Goal: Task Accomplishment & Management: Complete application form

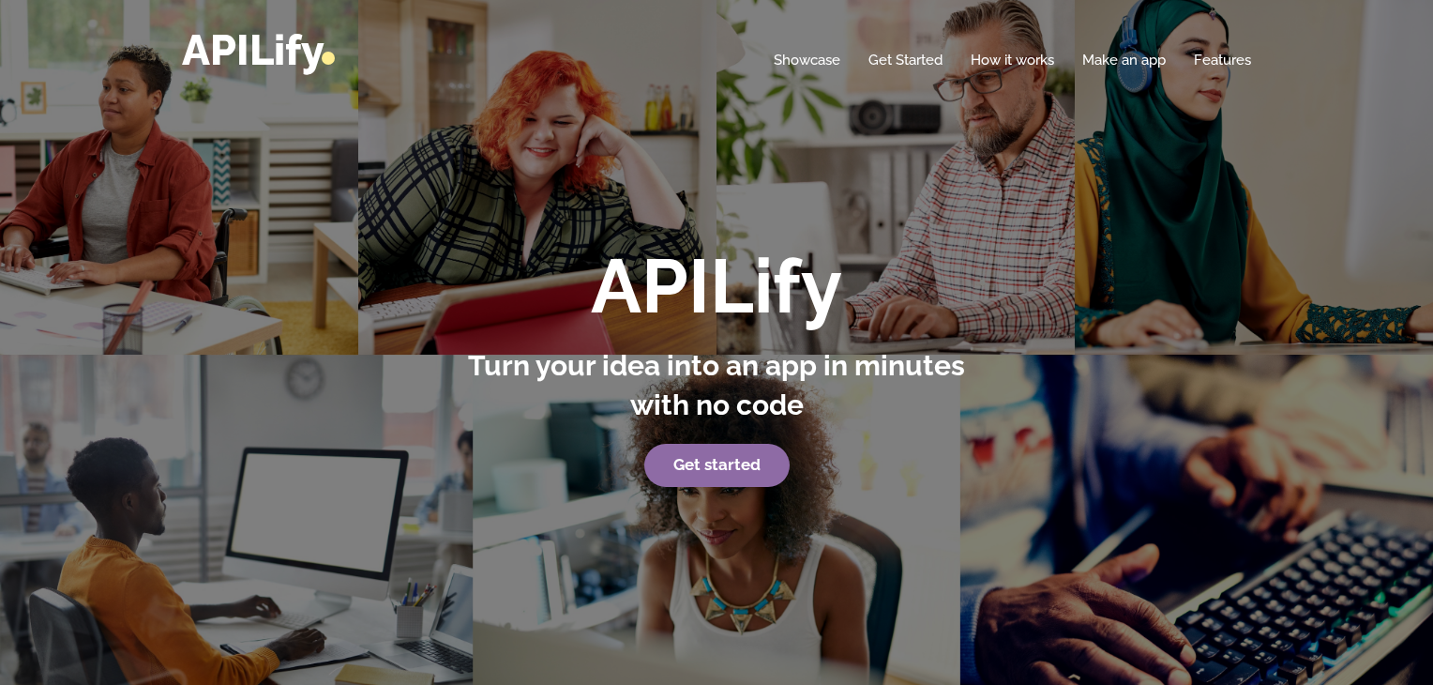
click at [732, 469] on strong "Get started" at bounding box center [716, 464] width 87 height 19
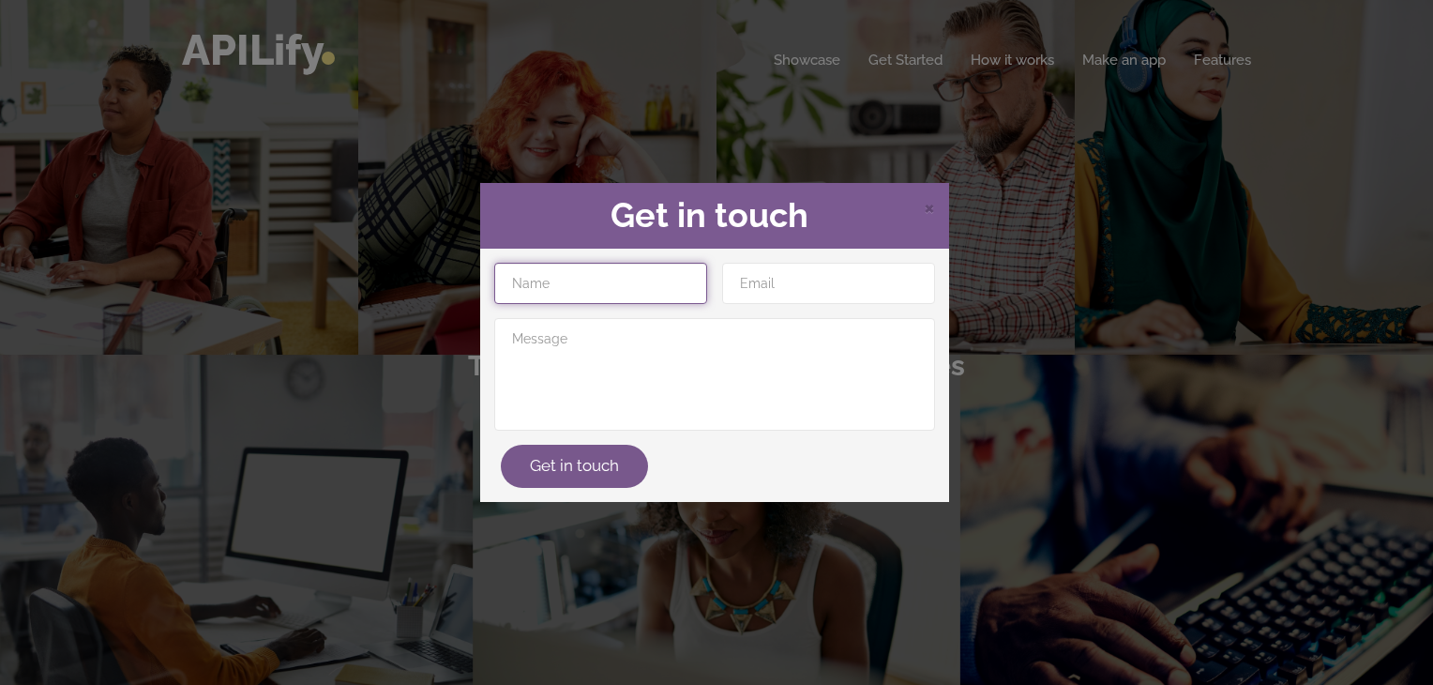
click at [626, 282] on input "text" at bounding box center [600, 283] width 213 height 41
type input "[PERSON_NAME]"
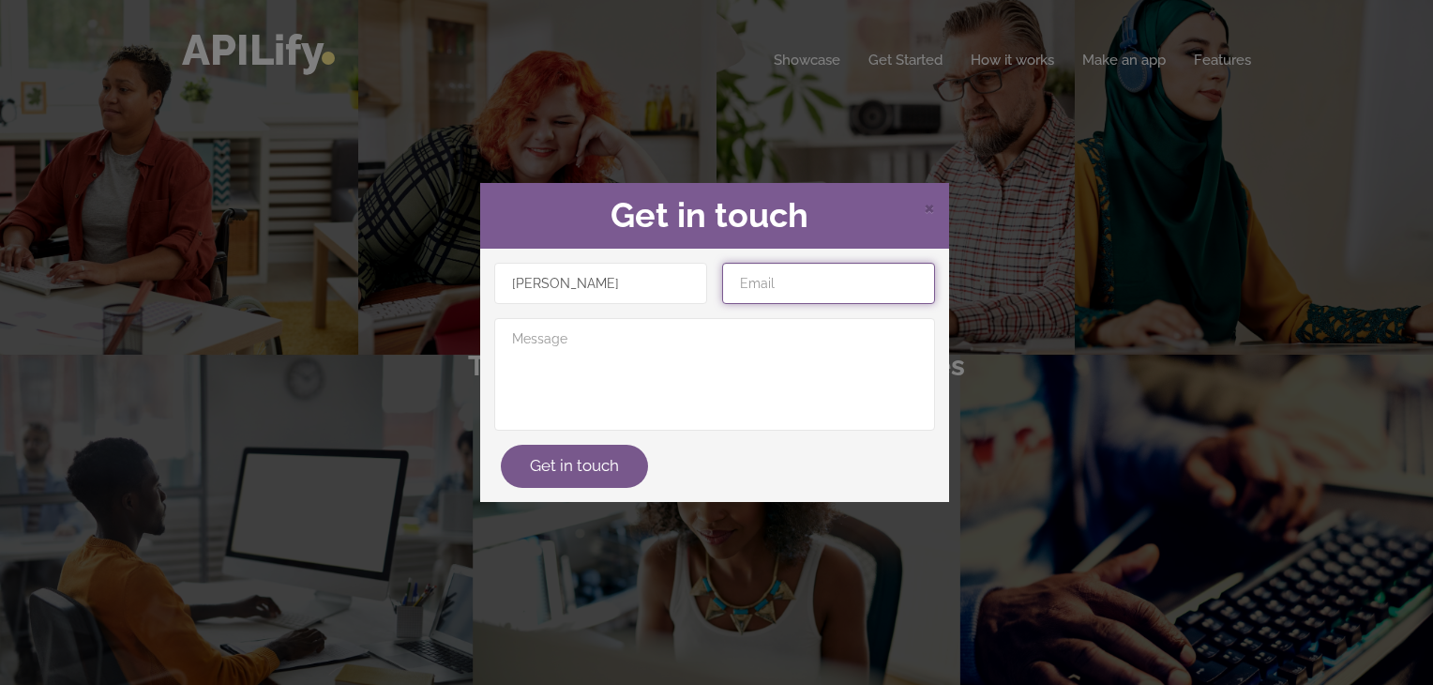
click at [754, 277] on input "email" at bounding box center [828, 283] width 213 height 41
type input "[EMAIL_ADDRESS][DOMAIN_NAME]"
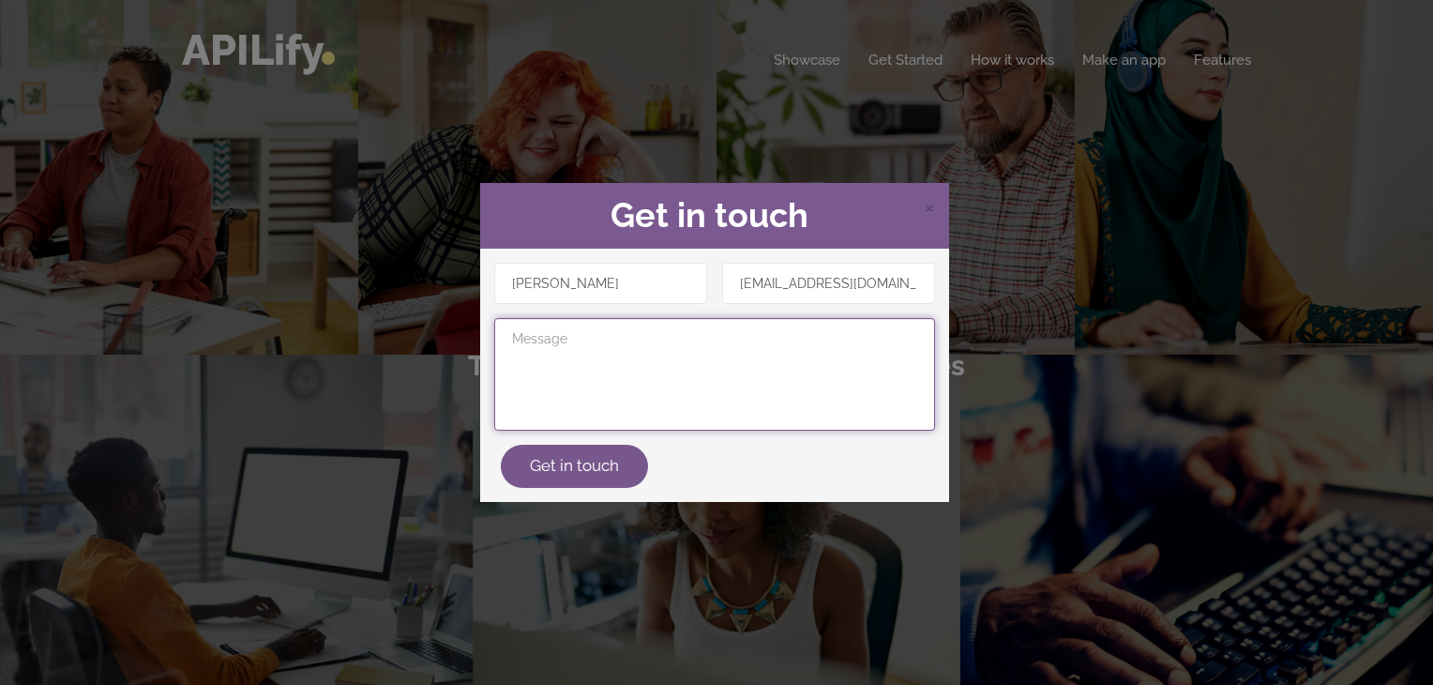
click at [670, 327] on textarea at bounding box center [714, 374] width 441 height 113
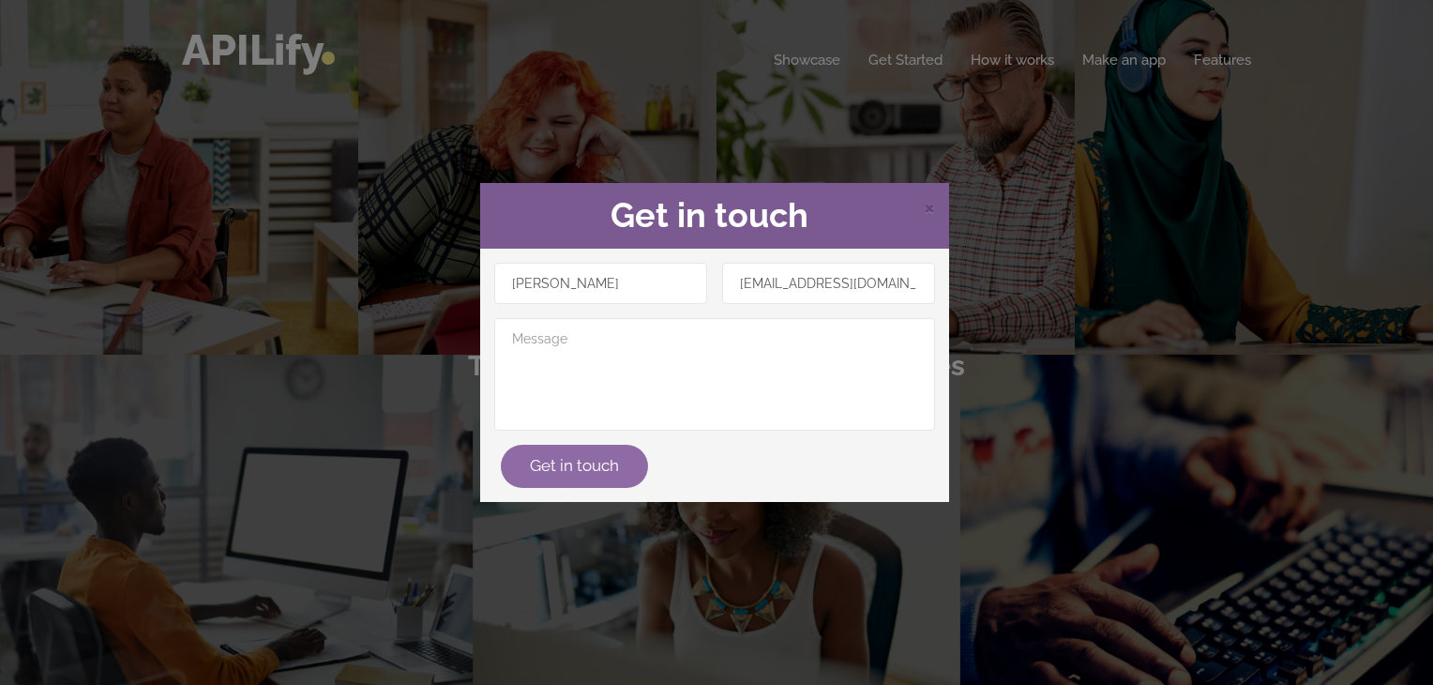
click at [563, 464] on button "Get in touch" at bounding box center [574, 466] width 147 height 43
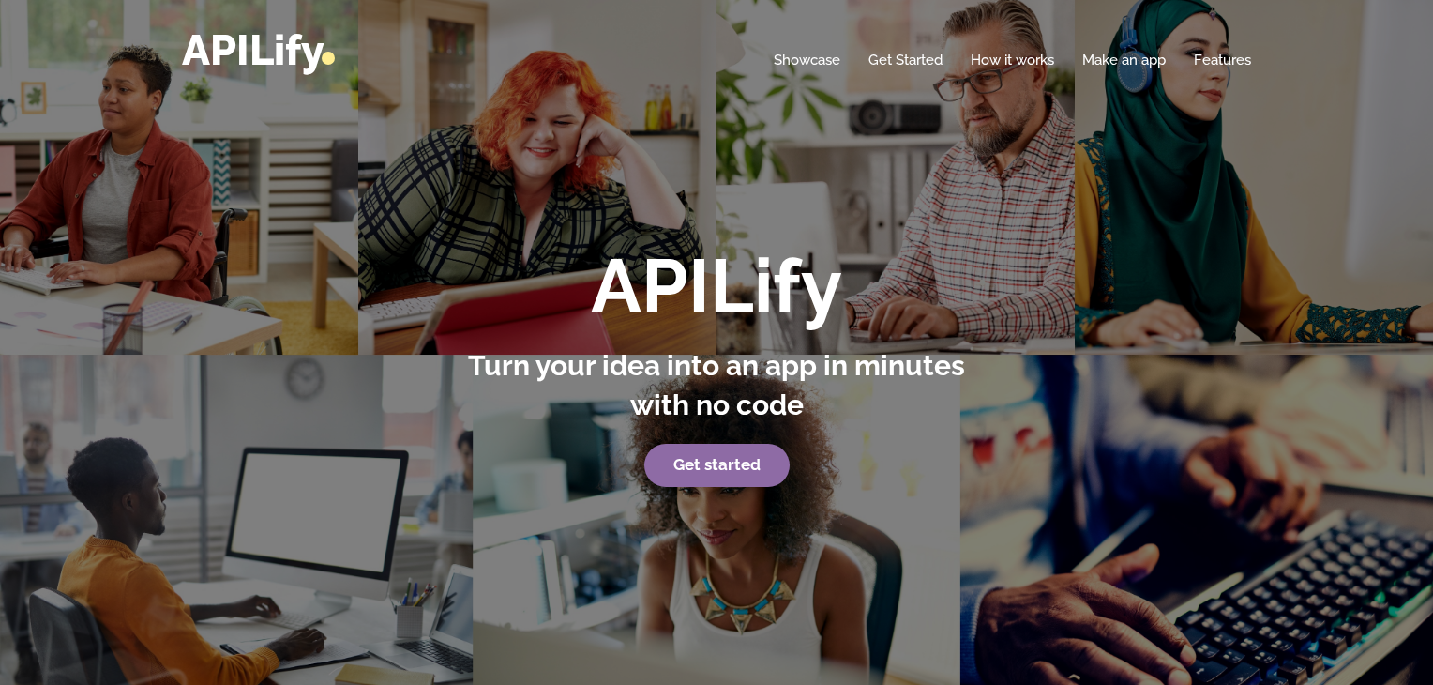
click at [736, 466] on strong "Get started" at bounding box center [716, 464] width 87 height 19
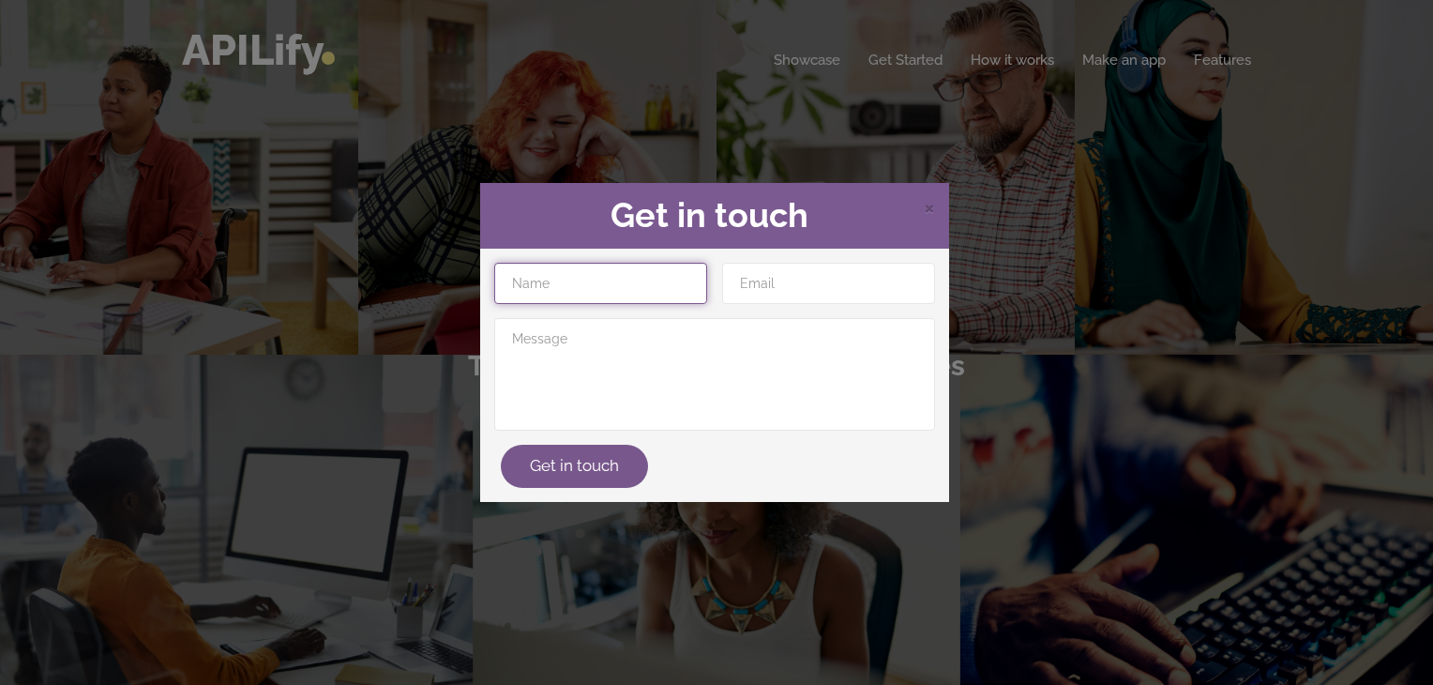
click at [562, 294] on input "text" at bounding box center [600, 283] width 213 height 41
type input "[PERSON_NAME]"
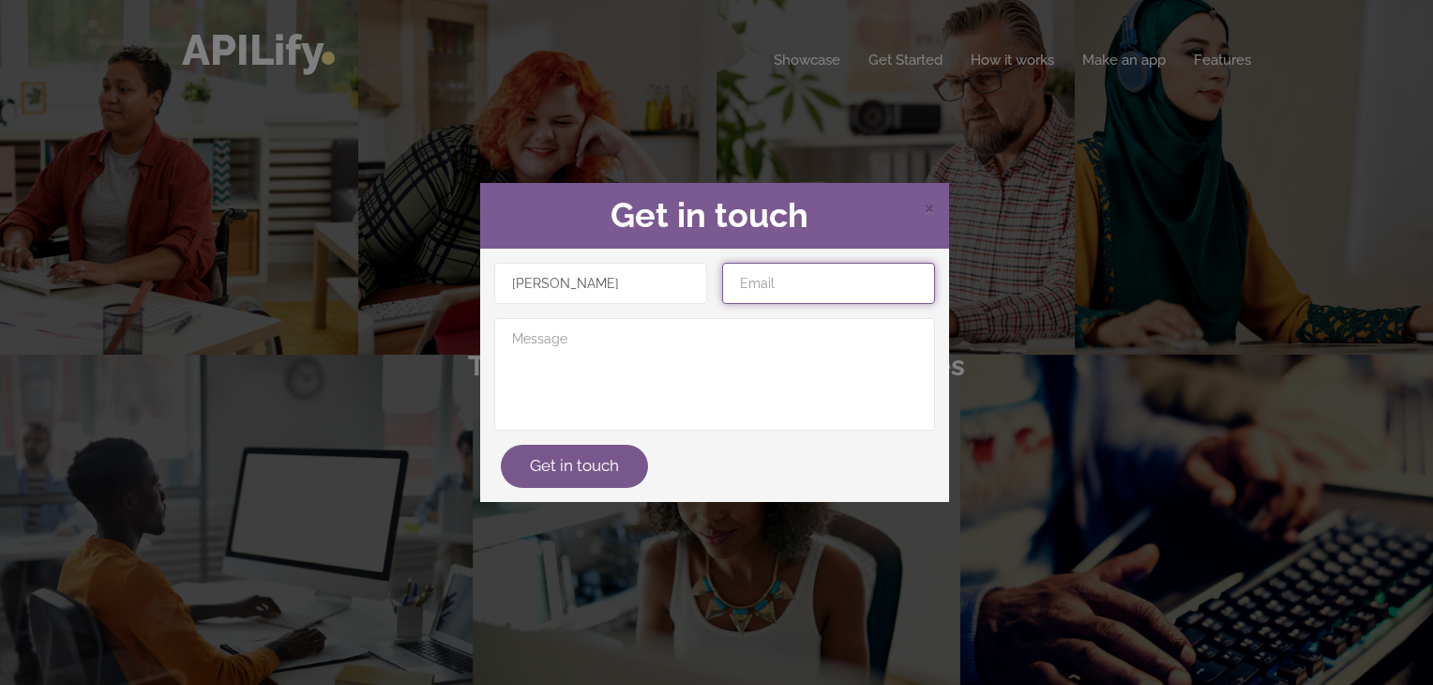
click at [784, 284] on input "email" at bounding box center [828, 283] width 213 height 41
type input "[EMAIL_ADDRESS][DOMAIN_NAME]"
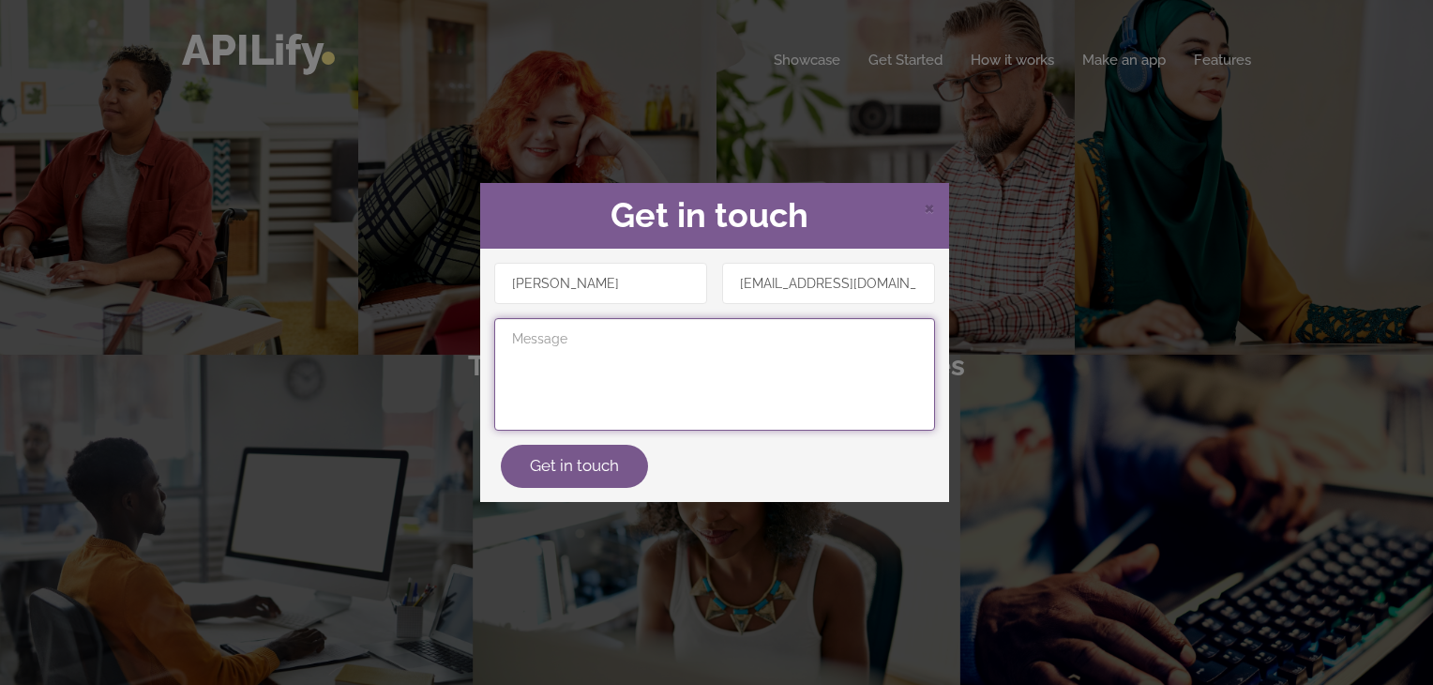
click at [687, 370] on textarea at bounding box center [714, 374] width 441 height 113
type textarea "i want to make a mobile app"
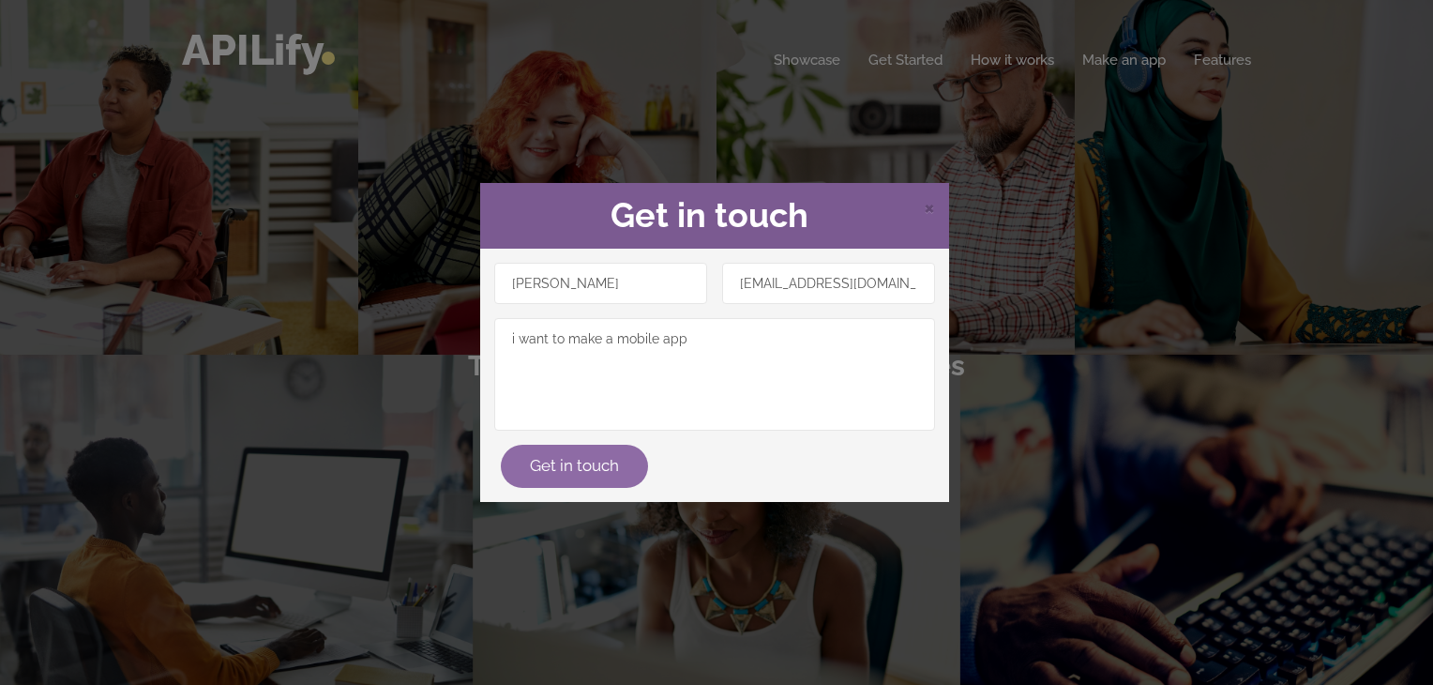
click at [604, 463] on button "Get in touch" at bounding box center [574, 466] width 147 height 43
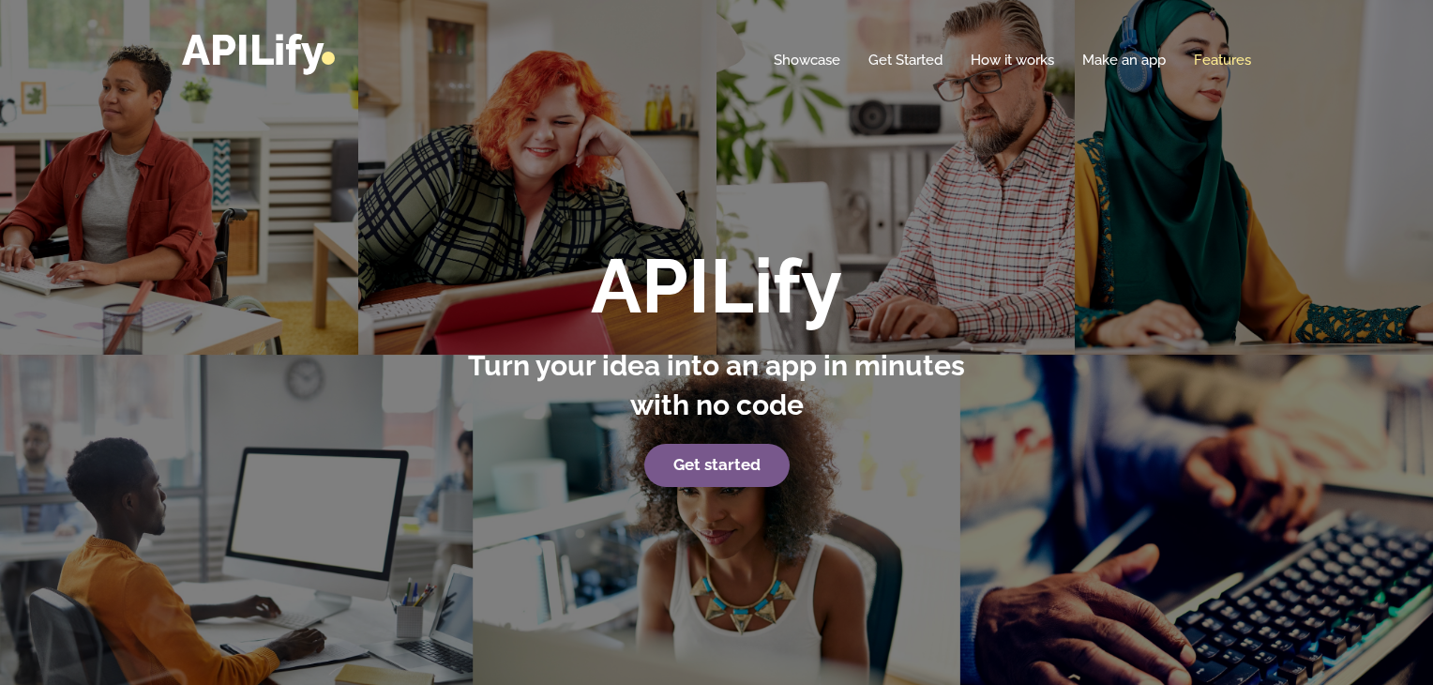
click at [1246, 61] on link "Features" at bounding box center [1222, 60] width 57 height 19
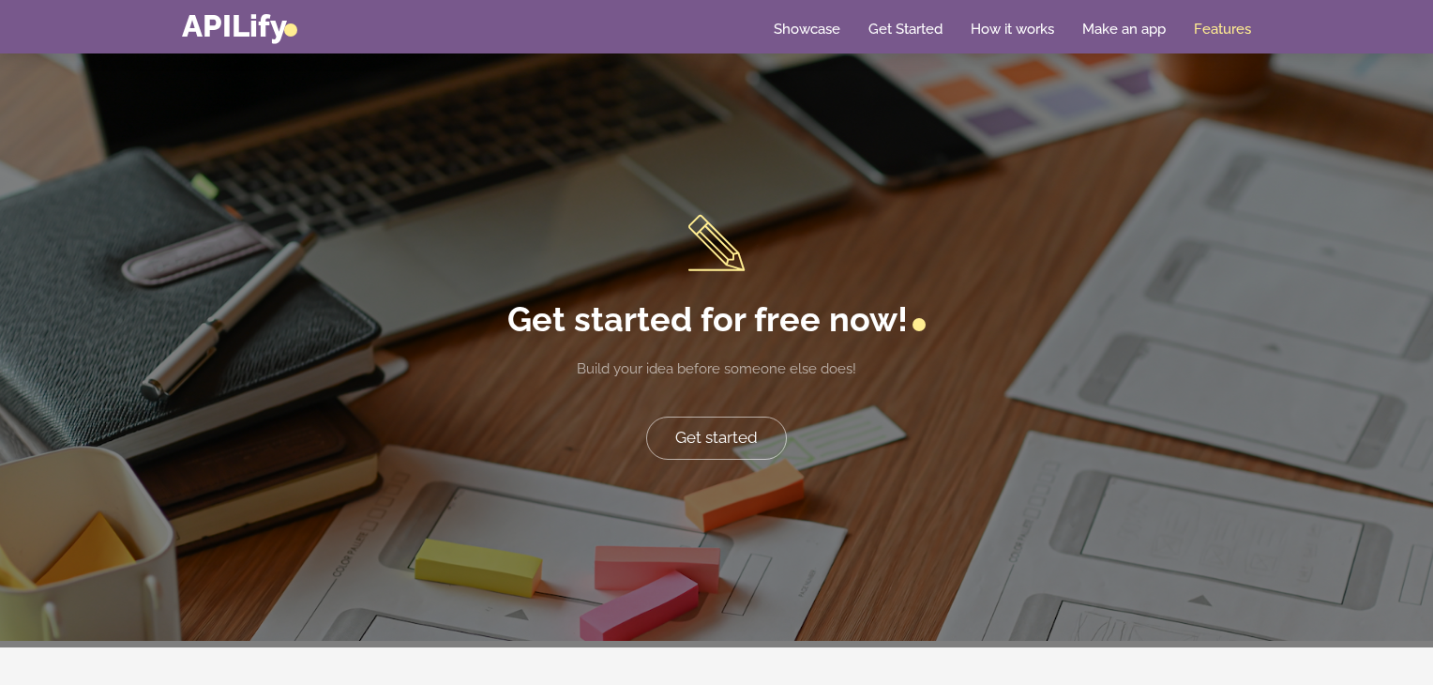
scroll to position [3742, 0]
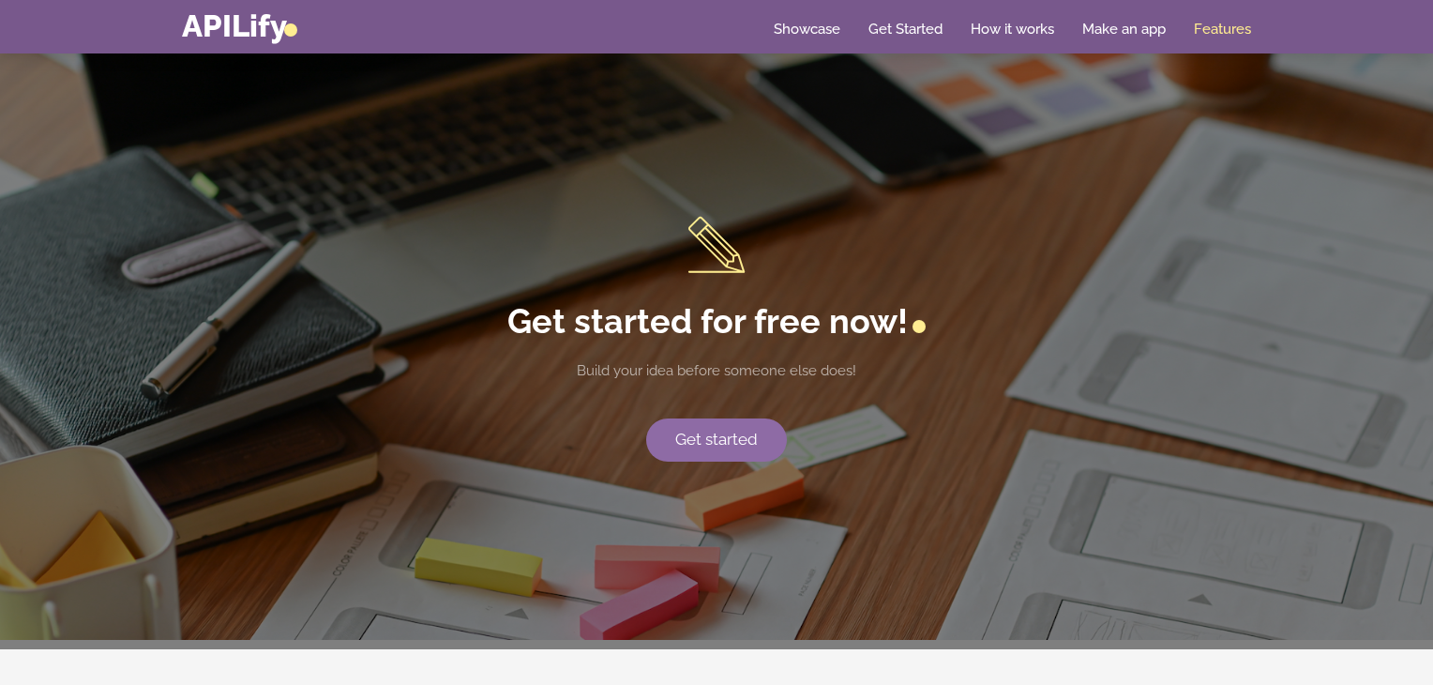
click at [739, 432] on link "Get started" at bounding box center [716, 439] width 141 height 43
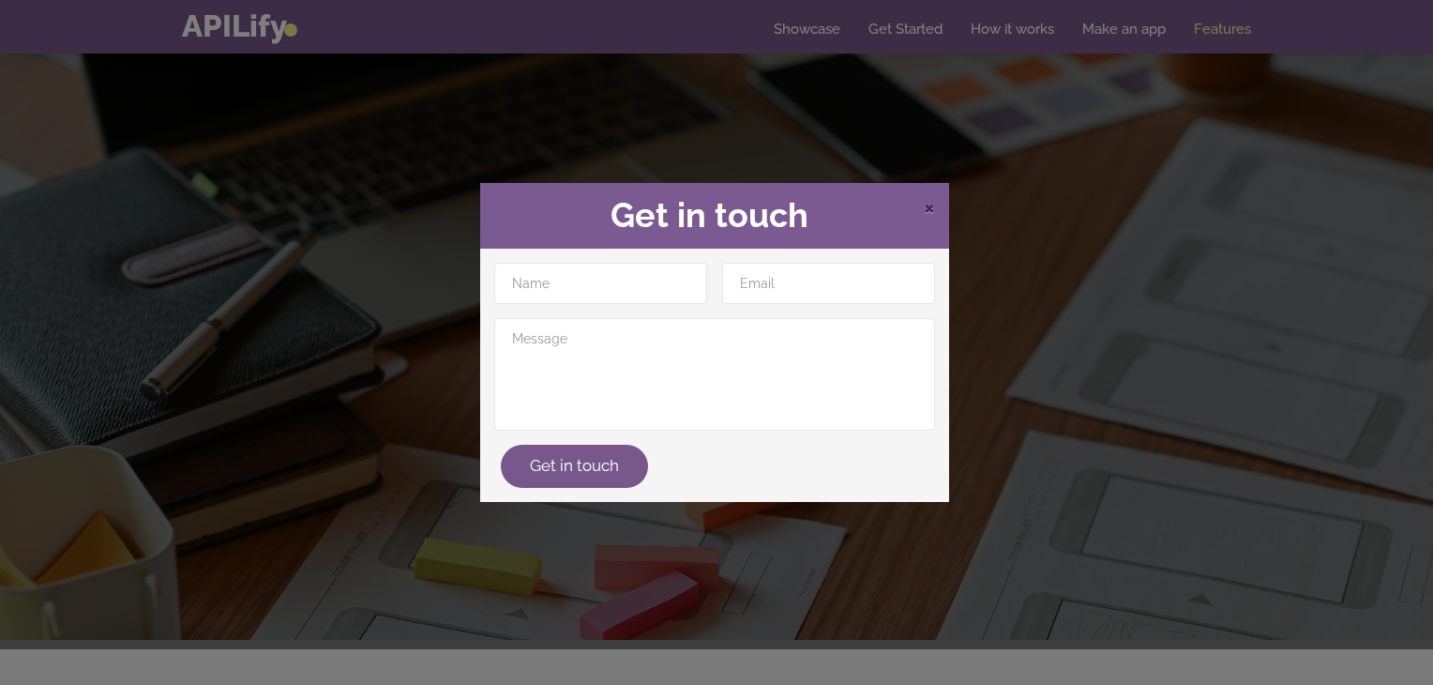
click at [930, 203] on span "×" at bounding box center [929, 206] width 11 height 28
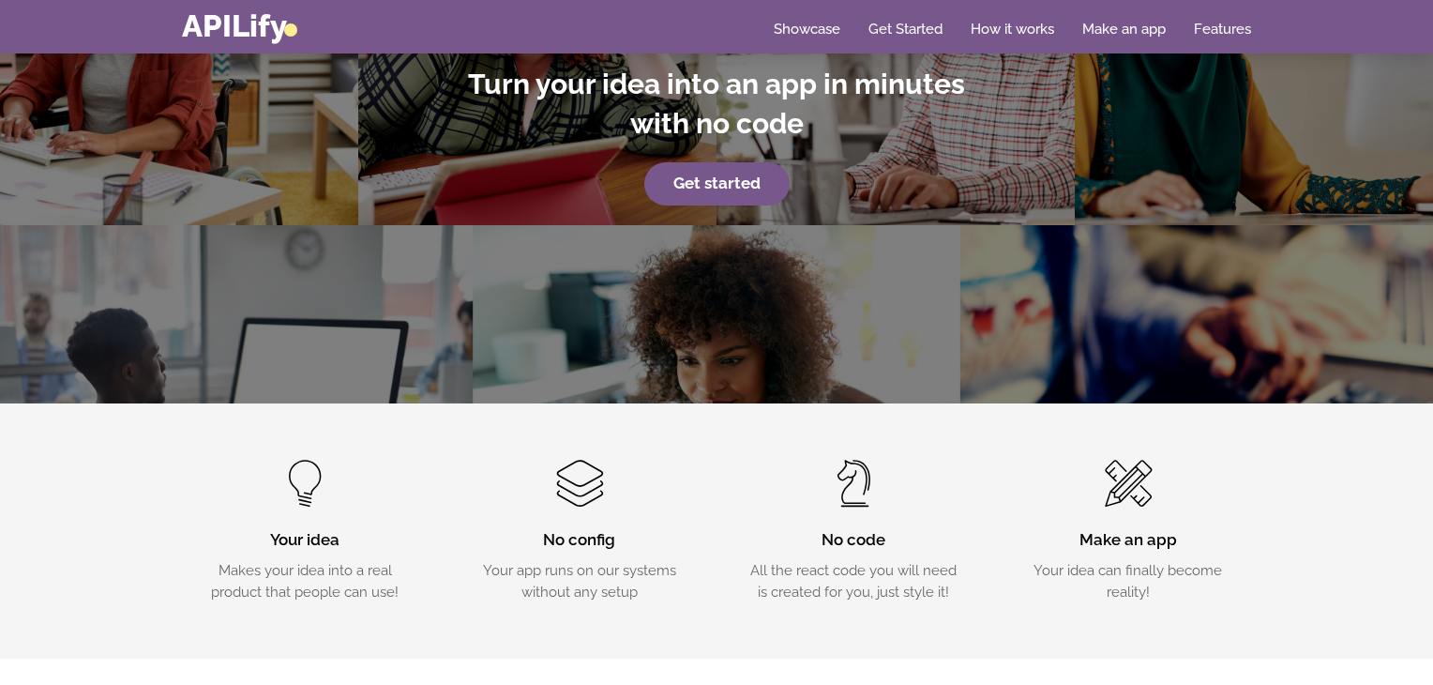
scroll to position [0, 0]
